Goal: Task Accomplishment & Management: Manage account settings

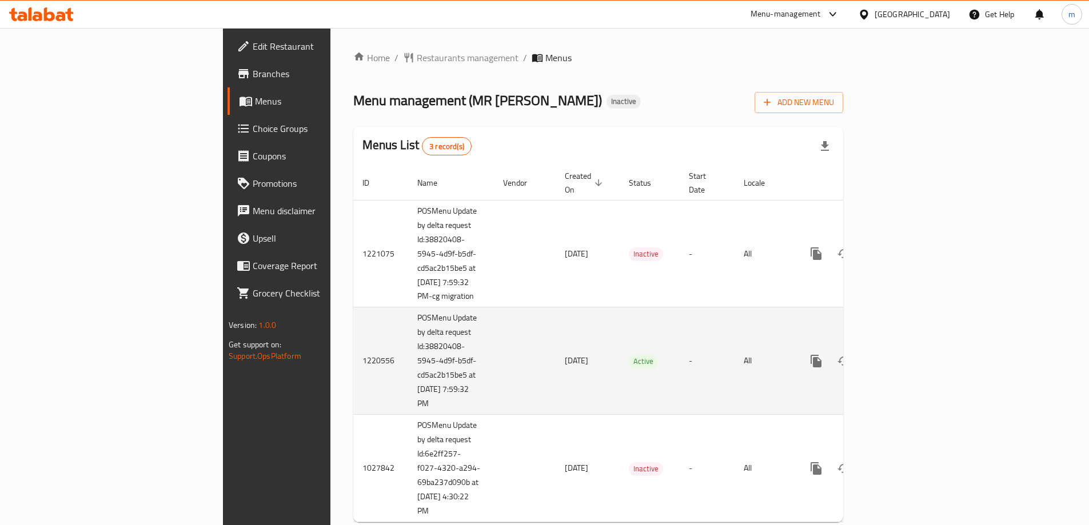
scroll to position [31, 0]
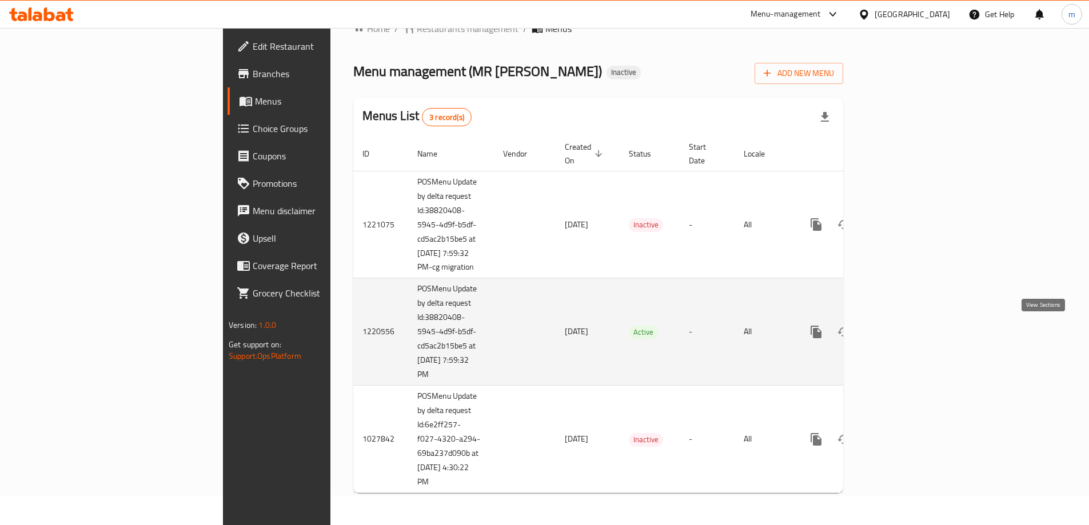
click at [905, 326] on icon "enhanced table" at bounding box center [899, 332] width 14 height 14
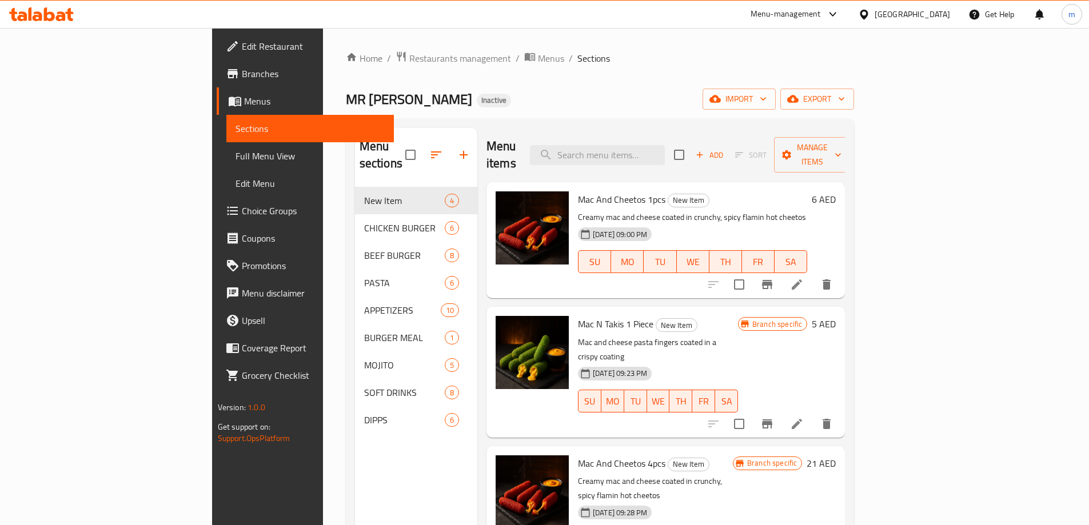
click at [696, 84] on div "Home / Restaurants management / Menus / Sections MR DENAMITO Inactive import ex…" at bounding box center [600, 357] width 509 height 612
click at [242, 51] on span "Edit Restaurant" at bounding box center [313, 46] width 143 height 14
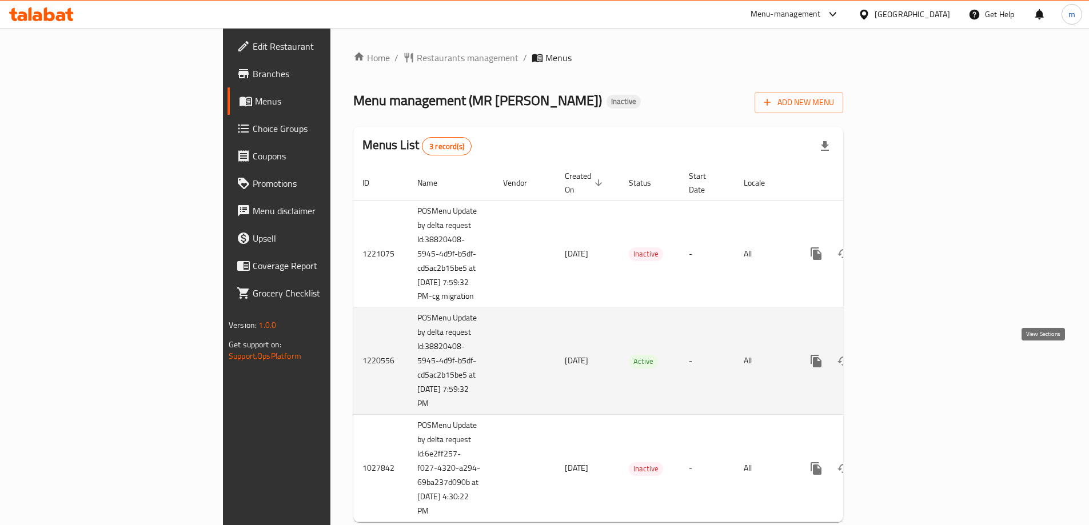
click at [912, 372] on link "enhanced table" at bounding box center [898, 361] width 27 height 27
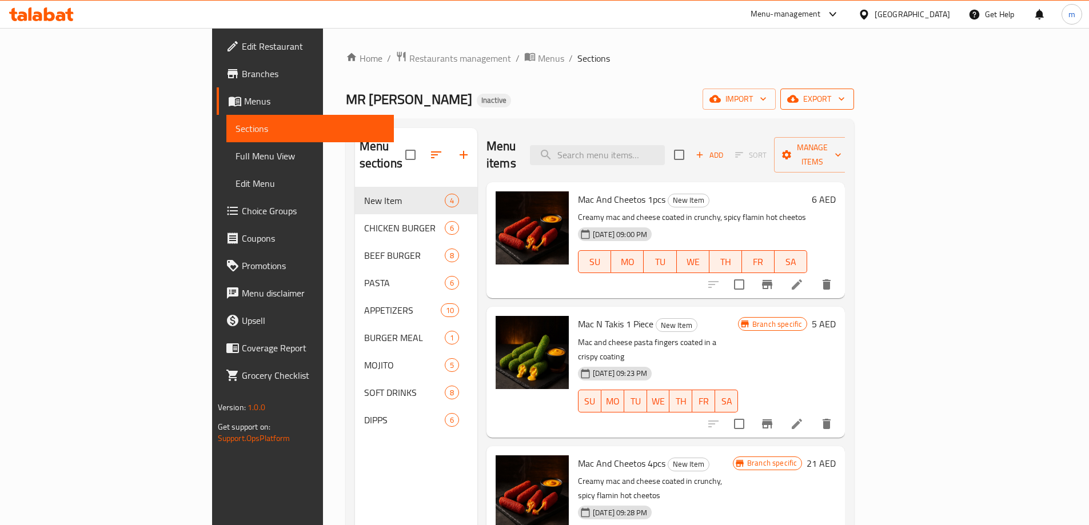
click at [845, 106] on span "export" at bounding box center [816, 99] width 55 height 14
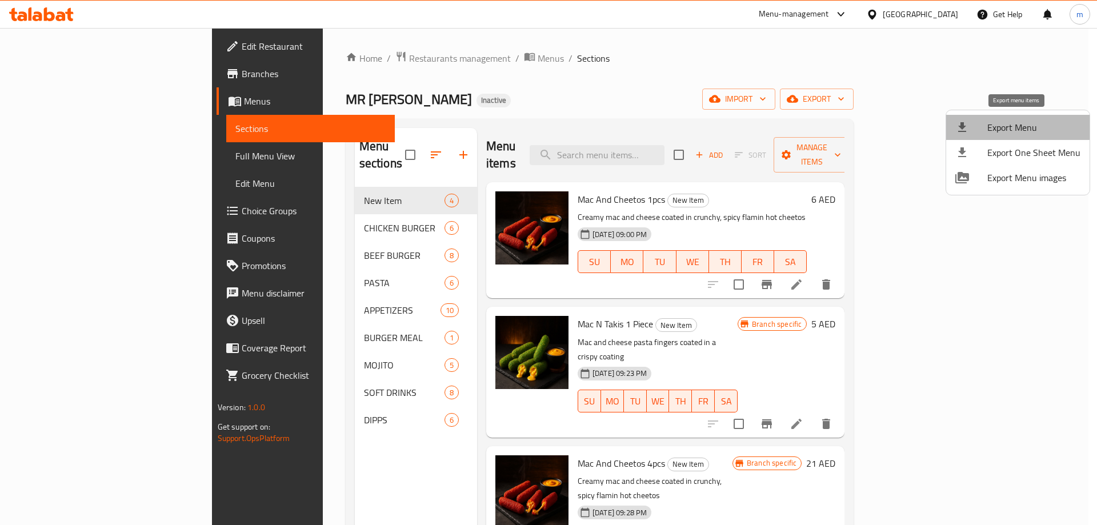
click at [1031, 127] on span "Export Menu" at bounding box center [1034, 128] width 93 height 14
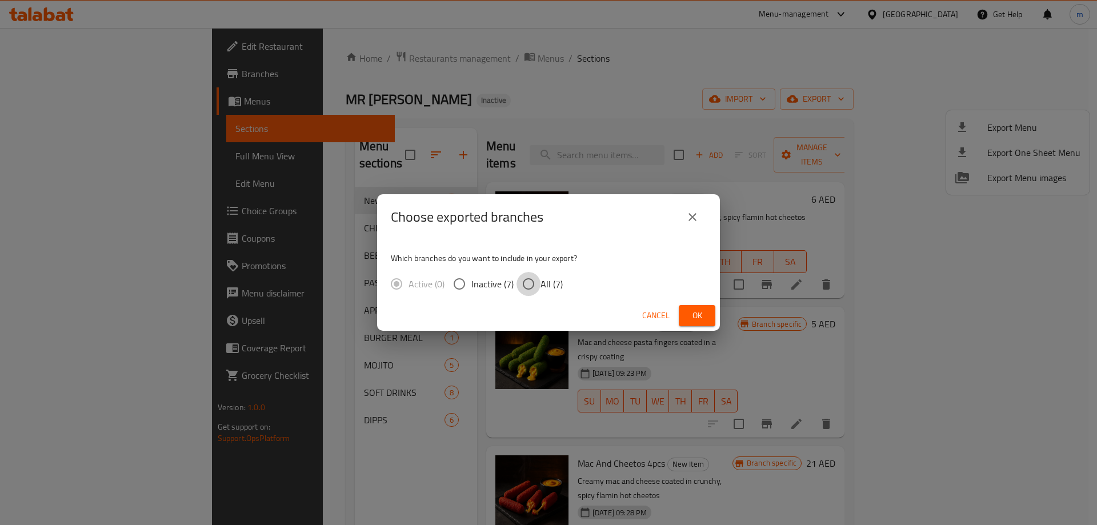
click at [530, 288] on input "All (7)" at bounding box center [529, 284] width 24 height 24
radio input "true"
click at [692, 319] on span "Ok" at bounding box center [697, 316] width 18 height 14
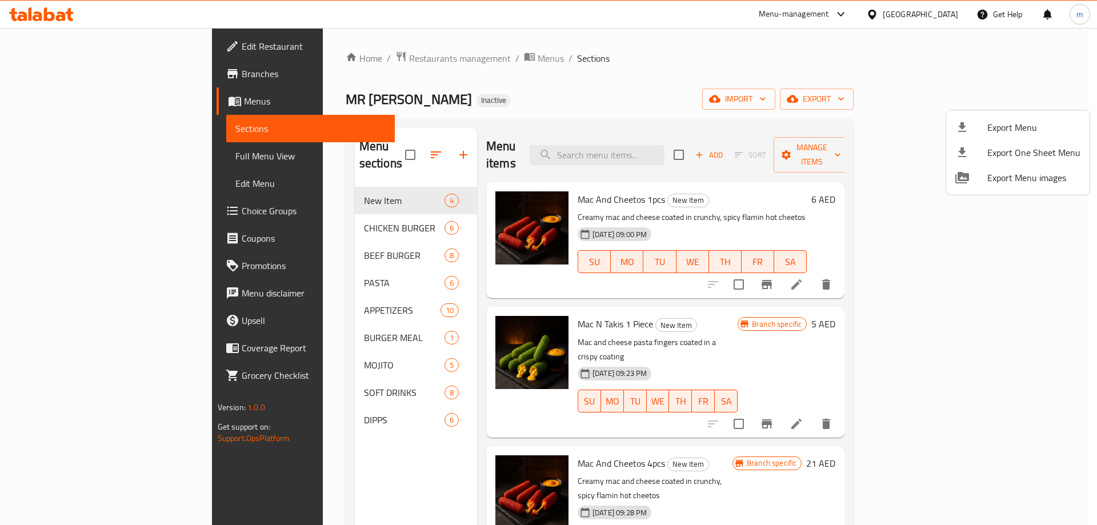
click at [30, 153] on div at bounding box center [548, 262] width 1097 height 525
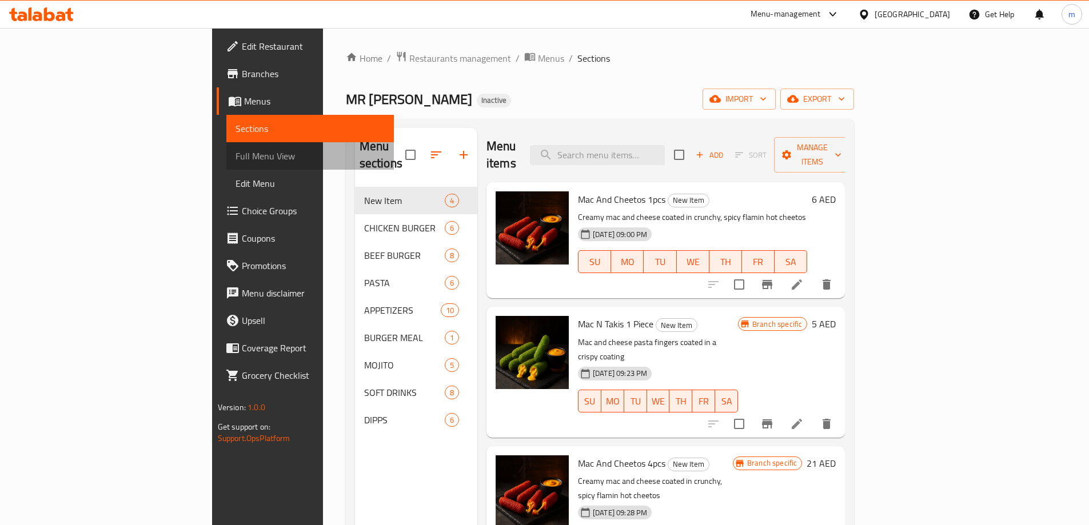
click at [226, 147] on link "Full Menu View" at bounding box center [309, 155] width 167 height 27
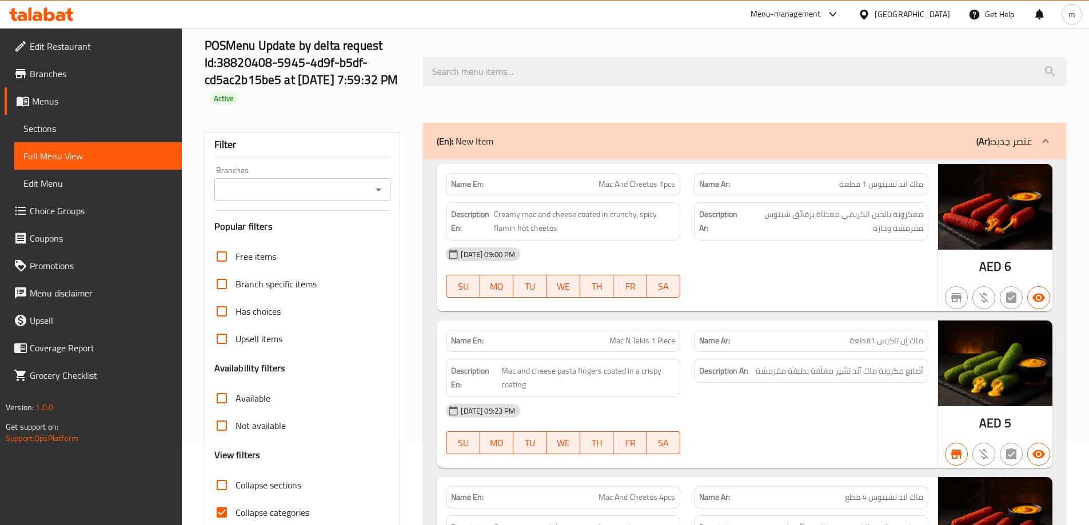
scroll to position [229, 0]
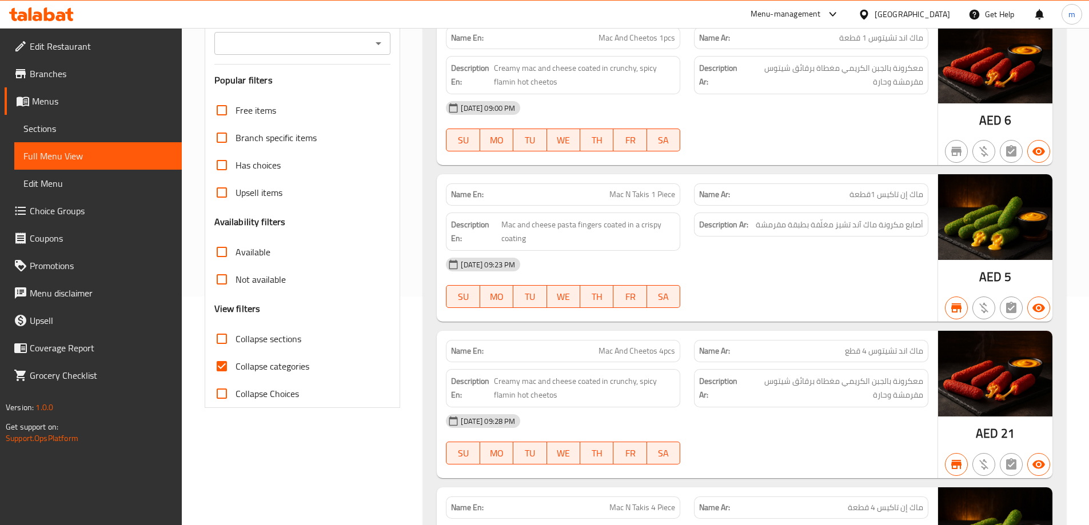
drag, startPoint x: 298, startPoint y: 366, endPoint x: 312, endPoint y: 361, distance: 14.7
click at [300, 365] on span "Collapse categories" at bounding box center [272, 367] width 74 height 14
click at [221, 360] on input "Collapse categories" at bounding box center [221, 366] width 27 height 27
checkbox input "false"
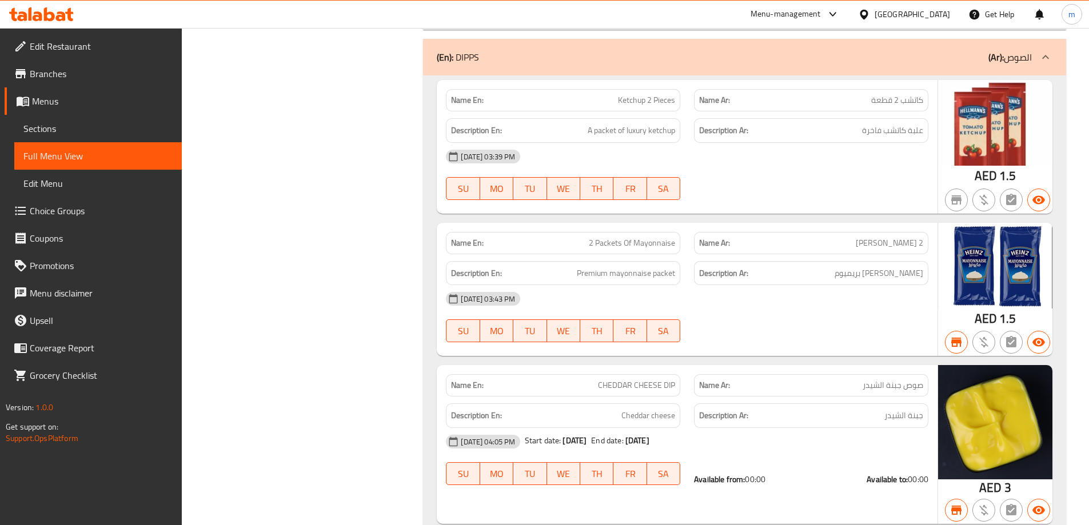
scroll to position [28814, 0]
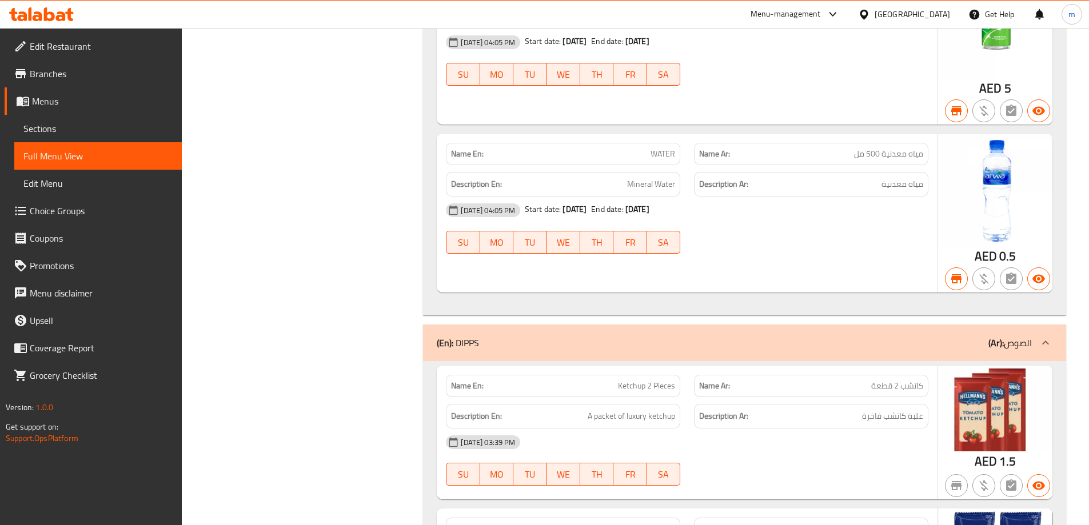
click at [99, 44] on span "Edit Restaurant" at bounding box center [101, 46] width 143 height 14
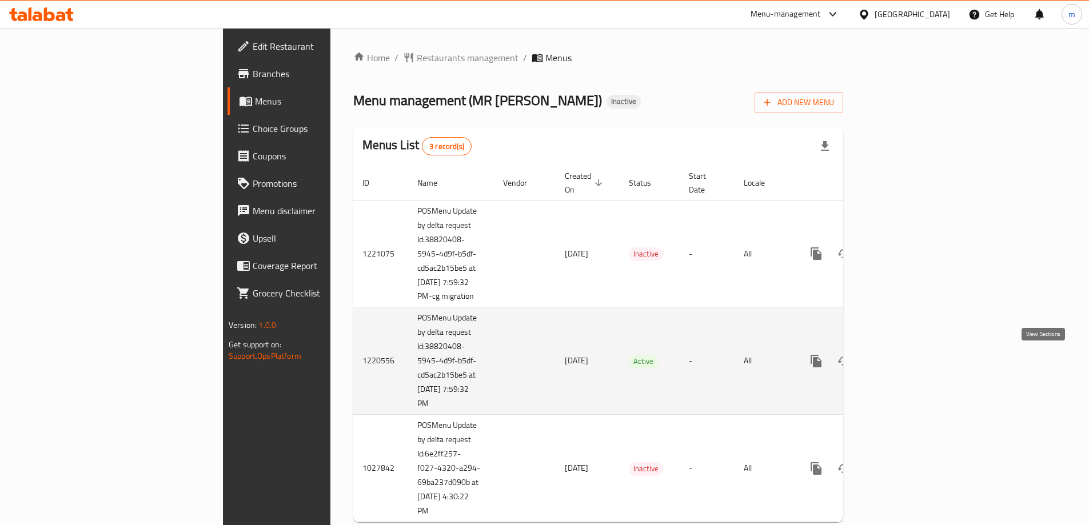
click at [904, 363] on icon "enhanced table" at bounding box center [898, 361] width 10 height 10
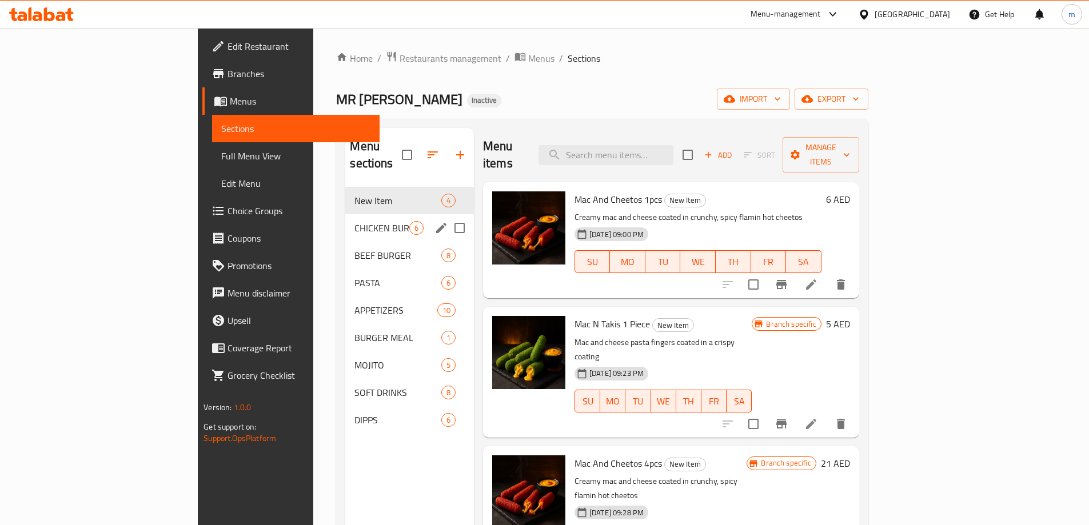
scroll to position [57, 0]
